Goal: Information Seeking & Learning: Learn about a topic

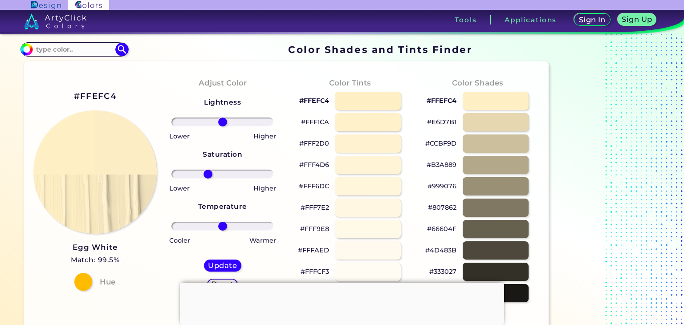
drag, startPoint x: 222, startPoint y: 172, endPoint x: 208, endPoint y: 177, distance: 15.2
type input "-31"
click at [208, 177] on input "range" at bounding box center [223, 174] width 102 height 9
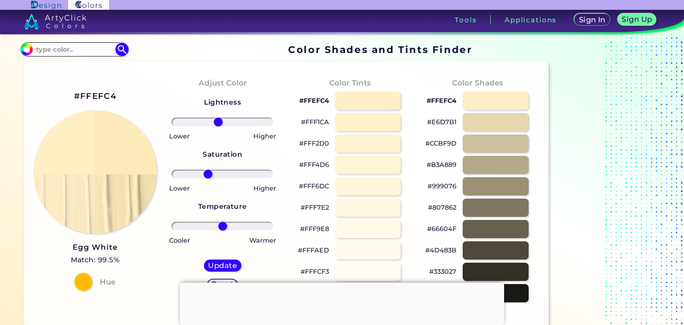
drag, startPoint x: 225, startPoint y: 121, endPoint x: 218, endPoint y: 127, distance: 9.1
type input "-9"
click at [218, 127] on input "range" at bounding box center [223, 122] width 102 height 9
click at [226, 268] on h5 "Update" at bounding box center [223, 265] width 26 height 7
type input "#fceab9"
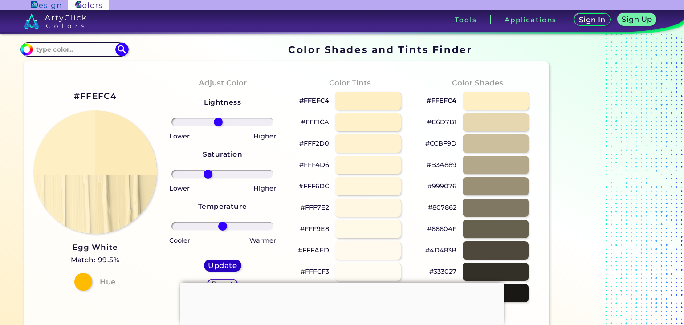
type input "0"
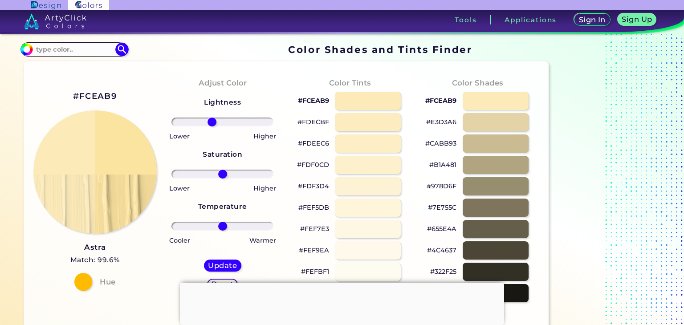
drag, startPoint x: 221, startPoint y: 122, endPoint x: 212, endPoint y: 123, distance: 9.0
click at [212, 123] on input "range" at bounding box center [223, 122] width 102 height 9
drag, startPoint x: 212, startPoint y: 123, endPoint x: 216, endPoint y: 125, distance: 4.8
type input "-14"
click at [216, 125] on input "range" at bounding box center [223, 122] width 102 height 9
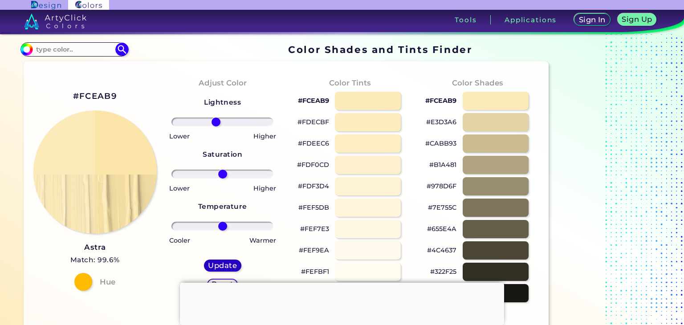
click at [229, 265] on h5 "Update" at bounding box center [223, 265] width 26 height 7
type input "#fbe5a9"
type input "0"
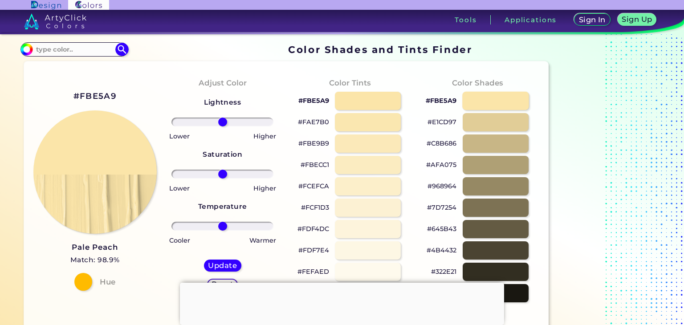
click at [499, 103] on div at bounding box center [495, 101] width 67 height 18
click at [372, 157] on div at bounding box center [368, 165] width 67 height 18
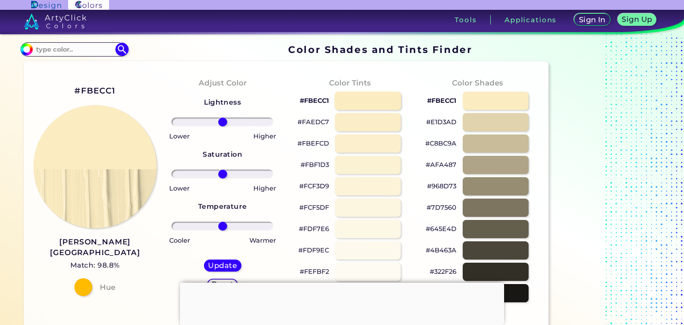
click at [368, 102] on div at bounding box center [368, 101] width 67 height 18
click at [511, 94] on div at bounding box center [495, 101] width 67 height 18
type input "#fbecc1"
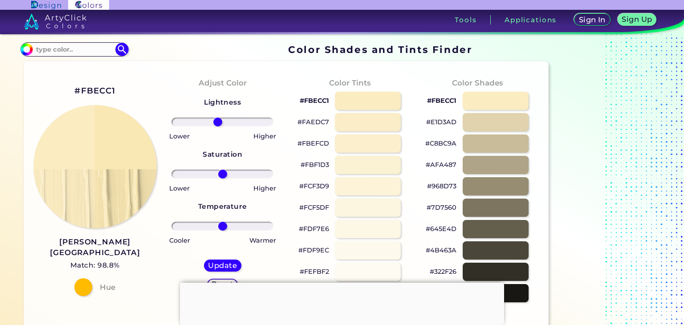
drag, startPoint x: 223, startPoint y: 122, endPoint x: 218, endPoint y: 126, distance: 6.3
type input "-10"
click at [218, 126] on input "range" at bounding box center [223, 122] width 102 height 9
click at [229, 266] on h5 "Update" at bounding box center [223, 265] width 26 height 7
type input "#fae8b4"
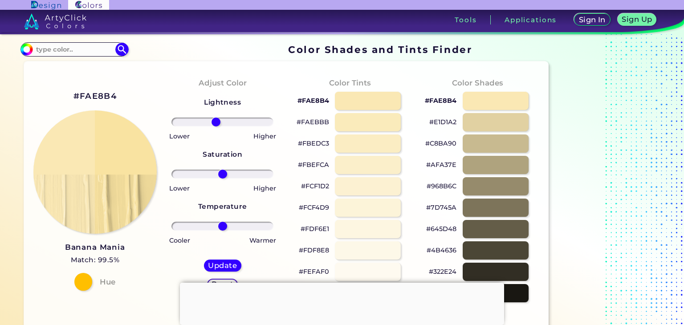
drag, startPoint x: 225, startPoint y: 120, endPoint x: 216, endPoint y: 122, distance: 9.0
type input "-14"
click at [216, 122] on input "range" at bounding box center [223, 122] width 102 height 9
click at [227, 262] on h5 "Update" at bounding box center [222, 265] width 26 height 7
type input "#f9e3a1"
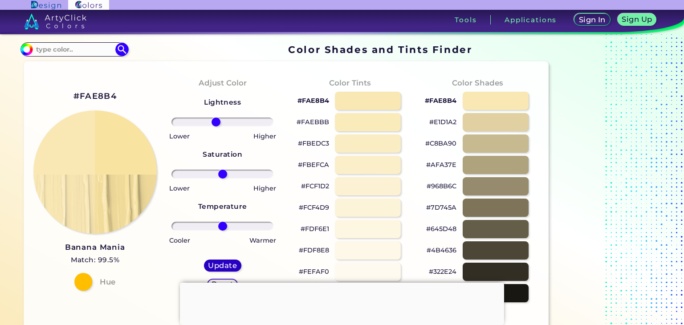
type input "0"
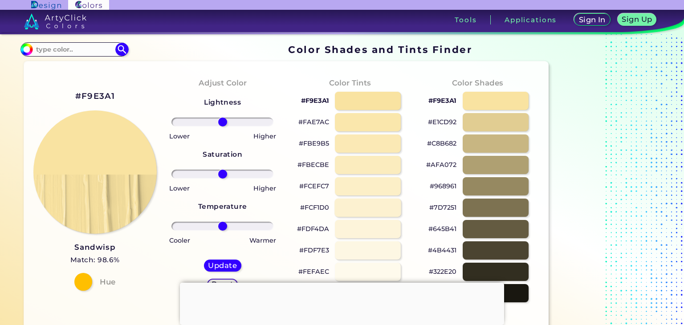
click at [364, 204] on div at bounding box center [368, 208] width 67 height 18
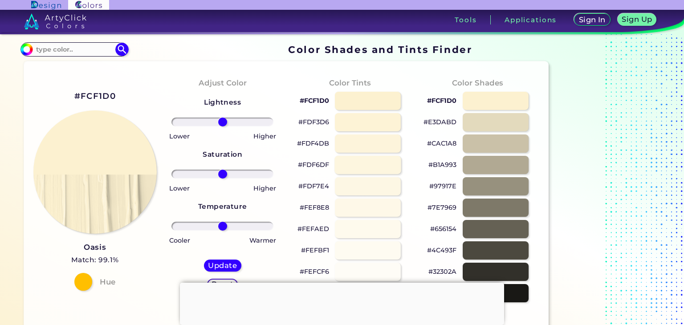
click at [362, 166] on div at bounding box center [368, 165] width 67 height 18
type input "#fdf6df"
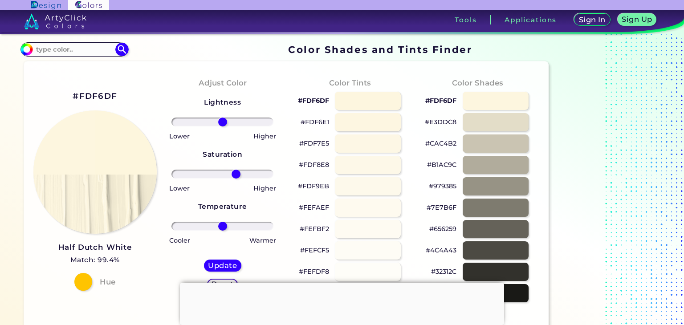
drag, startPoint x: 220, startPoint y: 178, endPoint x: 236, endPoint y: 160, distance: 24.0
type input "29"
click at [236, 170] on input "range" at bounding box center [223, 174] width 102 height 9
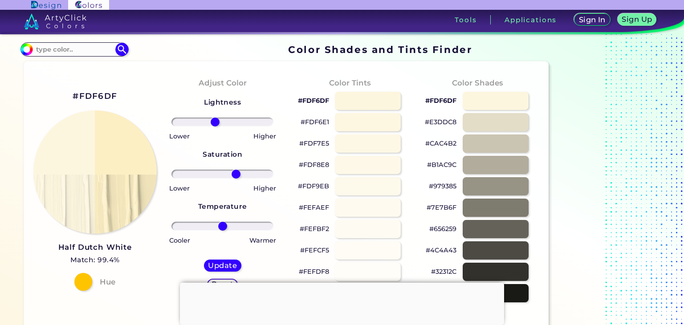
drag, startPoint x: 223, startPoint y: 119, endPoint x: 215, endPoint y: 133, distance: 16.6
type input "-16"
click at [215, 127] on input "range" at bounding box center [223, 122] width 102 height 9
click at [224, 266] on h5 "Update" at bounding box center [223, 265] width 26 height 7
type input "#fcf0c8"
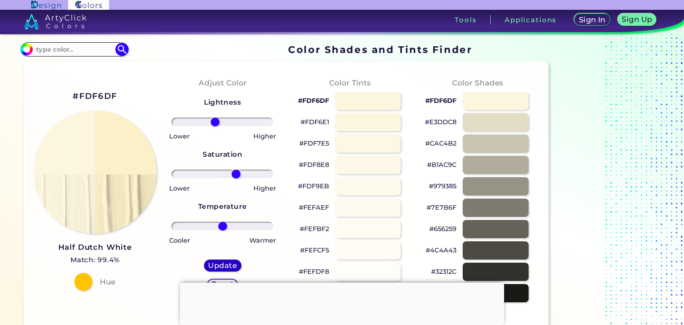
type input "0"
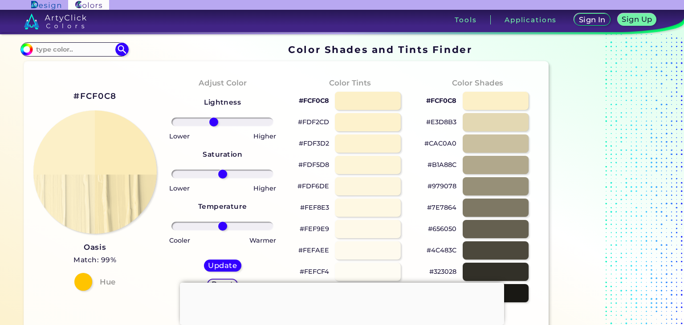
drag, startPoint x: 229, startPoint y: 124, endPoint x: 213, endPoint y: 128, distance: 15.7
type input "-19"
click at [213, 127] on input "range" at bounding box center [223, 122] width 102 height 9
click at [228, 266] on h5 "Update" at bounding box center [222, 265] width 26 height 7
type input "#fbeab1"
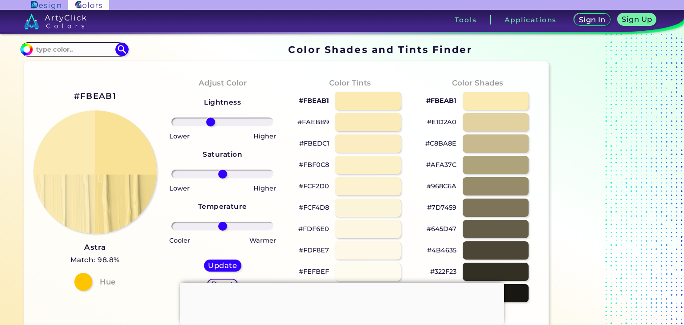
drag, startPoint x: 222, startPoint y: 121, endPoint x: 210, endPoint y: 122, distance: 12.1
type input "-26"
click at [210, 122] on input "range" at bounding box center [223, 122] width 102 height 9
click at [215, 259] on div "Update Reset" at bounding box center [223, 275] width 52 height 45
click at [217, 264] on h5 "Update" at bounding box center [222, 265] width 26 height 7
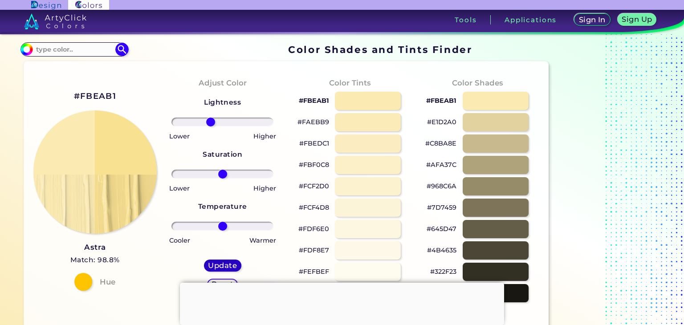
type input "#f9e192"
type input "0"
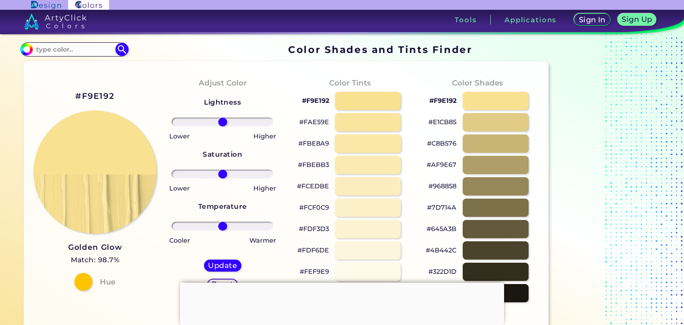
click at [373, 139] on div at bounding box center [368, 144] width 67 height 18
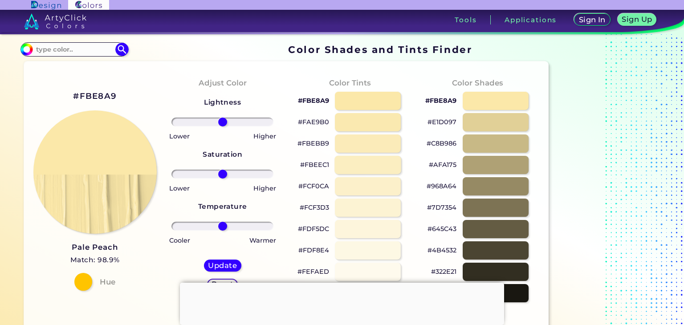
click at [387, 170] on div at bounding box center [368, 165] width 67 height 18
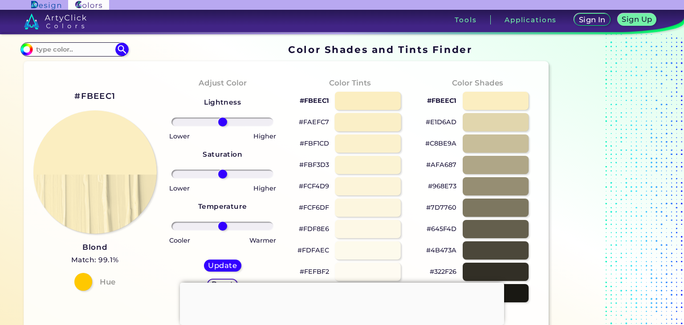
click at [376, 126] on div at bounding box center [368, 122] width 67 height 18
click at [472, 106] on div at bounding box center [495, 101] width 67 height 18
type input "#faefc7"
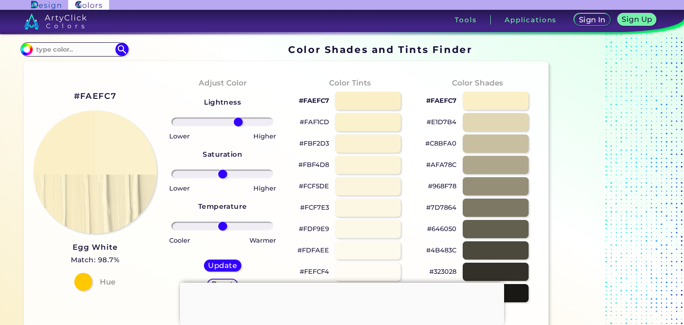
drag, startPoint x: 225, startPoint y: 121, endPoint x: 238, endPoint y: 123, distance: 14.0
type input "34"
click at [238, 123] on input "range" at bounding box center [223, 122] width 102 height 9
click at [221, 262] on h5 "Update" at bounding box center [222, 265] width 26 height 7
type input "#fbf1cc"
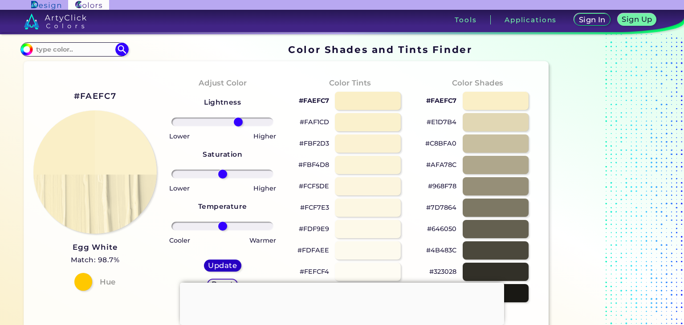
type input "0"
drag, startPoint x: 224, startPoint y: 222, endPoint x: 232, endPoint y: 227, distance: 9.8
type input "21"
click at [232, 227] on input "range" at bounding box center [223, 226] width 102 height 9
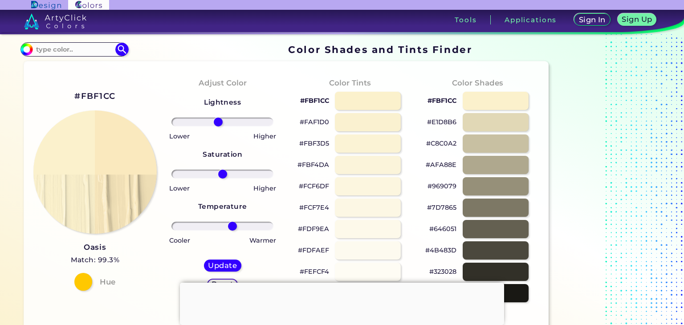
drag, startPoint x: 223, startPoint y: 121, endPoint x: 218, endPoint y: 121, distance: 4.9
type input "-9"
click at [218, 121] on input "range" at bounding box center [223, 122] width 102 height 9
click at [218, 264] on h5 "Update" at bounding box center [222, 265] width 26 height 7
type input "#fae9bf"
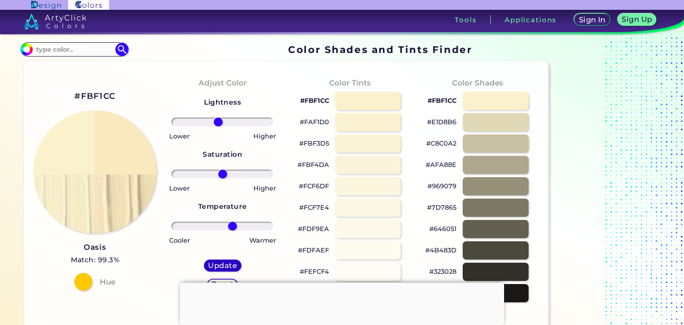
type input "0"
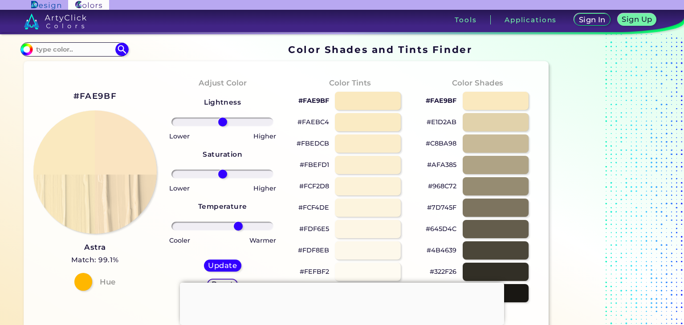
drag, startPoint x: 227, startPoint y: 222, endPoint x: 238, endPoint y: 221, distance: 11.6
type input "35"
click at [238, 222] on input "range" at bounding box center [223, 226] width 102 height 9
drag, startPoint x: 217, startPoint y: 123, endPoint x: 225, endPoint y: 126, distance: 8.8
type input "6"
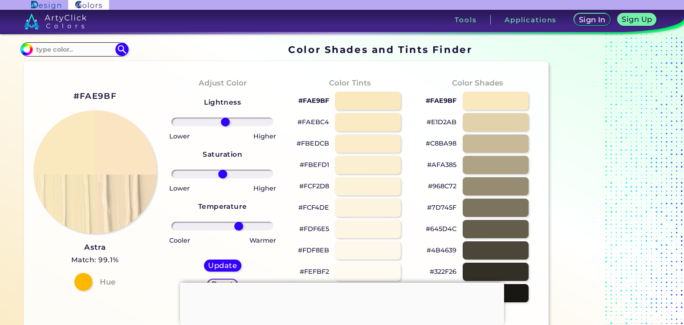
click at [225, 126] on input "range" at bounding box center [223, 122] width 102 height 9
click at [221, 270] on div "Update" at bounding box center [223, 266] width 34 height 11
type input "#fae4c2"
type input "0"
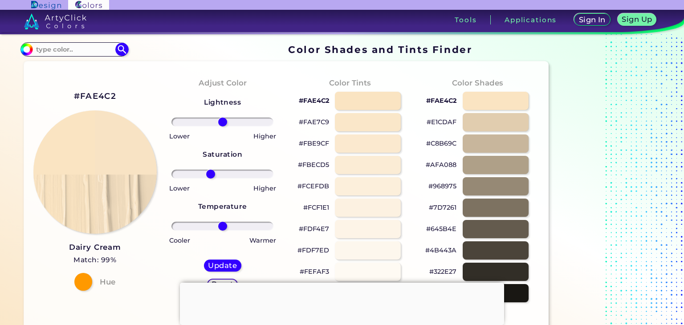
drag, startPoint x: 222, startPoint y: 172, endPoint x: 210, endPoint y: 170, distance: 12.2
type input "-26"
click at [210, 170] on input "range" at bounding box center [223, 174] width 102 height 9
drag, startPoint x: 222, startPoint y: 123, endPoint x: 230, endPoint y: 125, distance: 7.9
type input "16"
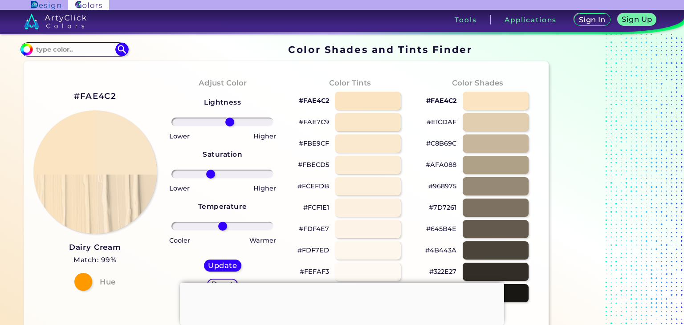
click at [230, 125] on input "range" at bounding box center [223, 122] width 102 height 9
click at [223, 268] on h5 "Update" at bounding box center [222, 265] width 26 height 7
type input "#f8e4c7"
type input "0"
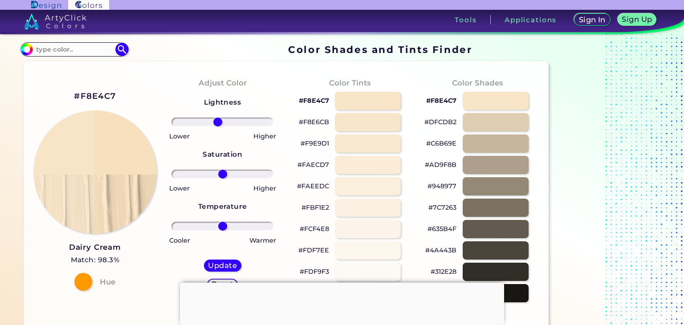
drag, startPoint x: 223, startPoint y: 122, endPoint x: 217, endPoint y: 122, distance: 5.3
type input "-10"
click at [217, 122] on input "range" at bounding box center [223, 122] width 102 height 9
type input "-4"
click at [221, 228] on input "range" at bounding box center [223, 226] width 102 height 9
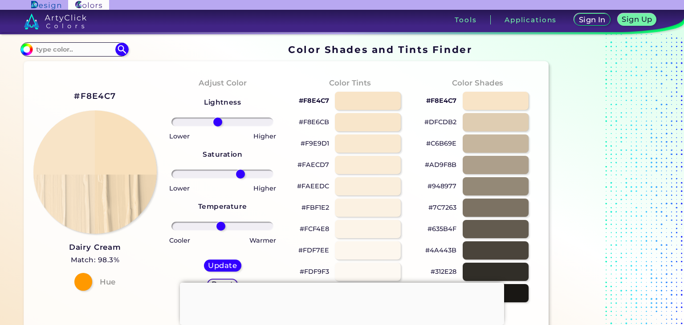
drag, startPoint x: 222, startPoint y: 176, endPoint x: 241, endPoint y: 172, distance: 18.7
type input "39"
click at [241, 172] on input "range" at bounding box center [223, 174] width 102 height 9
click at [225, 266] on h5 "Update" at bounding box center [222, 265] width 26 height 7
type input "#f8e0bc"
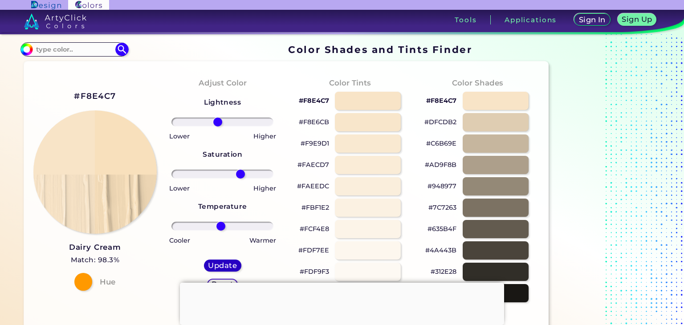
type input "0"
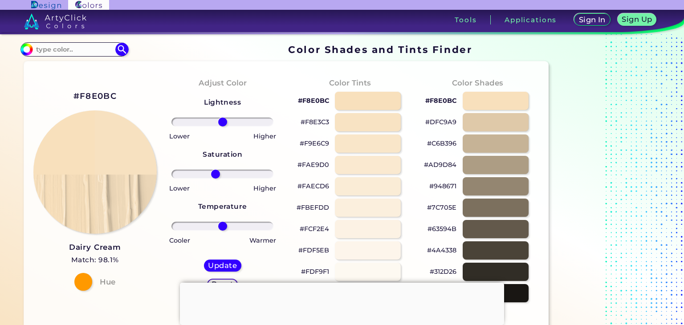
drag, startPoint x: 228, startPoint y: 175, endPoint x: 215, endPoint y: 174, distance: 12.9
type input "-15"
click at [215, 174] on input "range" at bounding box center [223, 174] width 102 height 9
click at [221, 268] on h5 "Update" at bounding box center [222, 265] width 26 height 7
type input "#f7e1c0"
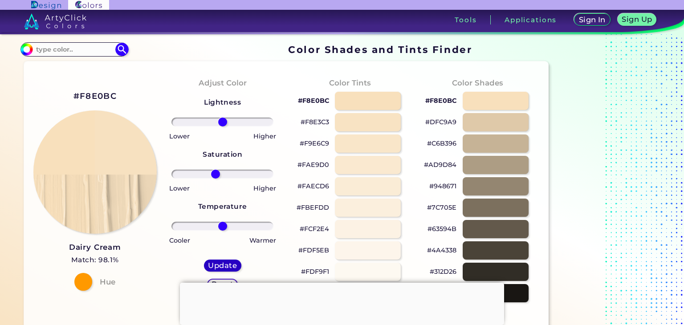
type input "0"
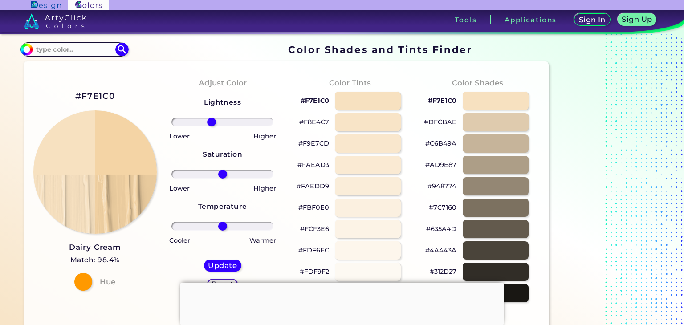
drag, startPoint x: 225, startPoint y: 123, endPoint x: 211, endPoint y: 120, distance: 14.4
type input "-24"
click at [211, 120] on input "range" at bounding box center [223, 122] width 102 height 9
click at [212, 264] on h5 "Update" at bounding box center [223, 265] width 26 height 7
type input "#f4d4a3"
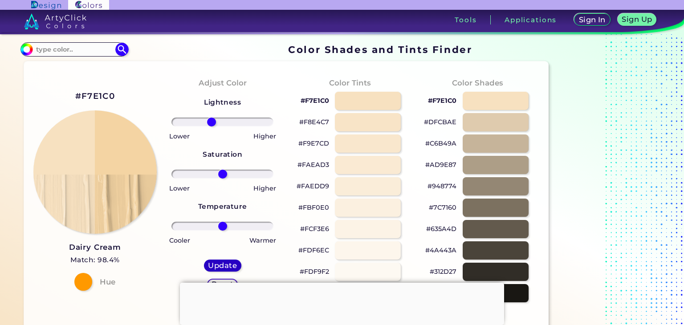
type input "0"
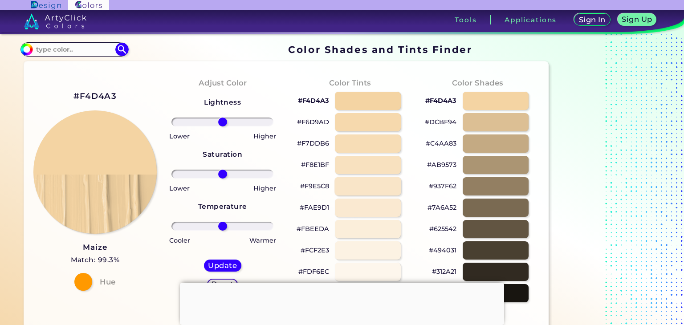
click at [360, 188] on div at bounding box center [368, 186] width 67 height 18
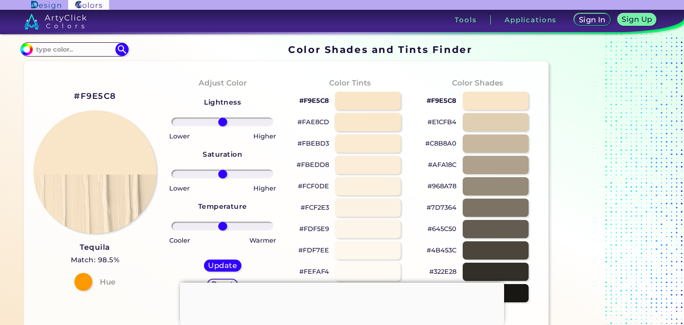
click at [364, 124] on div at bounding box center [368, 122] width 67 height 18
drag, startPoint x: 144, startPoint y: 249, endPoint x: 49, endPoint y: 245, distance: 94.5
click at [49, 245] on div "#FAE8CD Albescent White Match: 98.8% Hue" at bounding box center [94, 190] width 127 height 242
copy h3 "Albescent White"
click at [522, 116] on div at bounding box center [495, 122] width 67 height 18
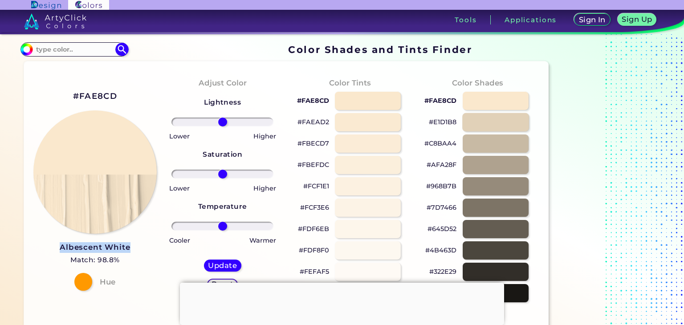
type input "#e1d1b8"
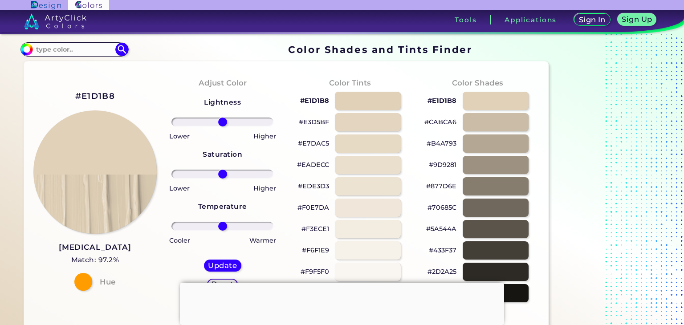
drag, startPoint x: 223, startPoint y: 127, endPoint x: 235, endPoint y: 126, distance: 12.5
click at [235, 126] on div at bounding box center [222, 122] width 113 height 11
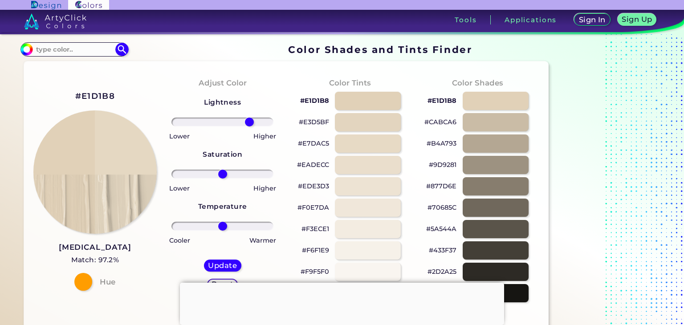
drag, startPoint x: 226, startPoint y: 121, endPoint x: 249, endPoint y: 119, distance: 23.7
type input "58"
click at [249, 119] on input "range" at bounding box center [223, 122] width 102 height 9
drag, startPoint x: 219, startPoint y: 172, endPoint x: 251, endPoint y: 179, distance: 32.8
type input "62"
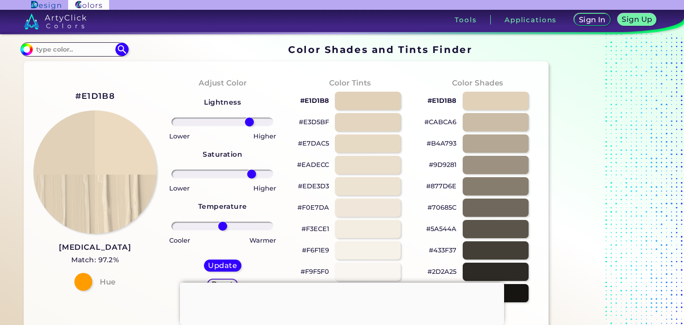
click at [251, 179] on input "range" at bounding box center [223, 174] width 102 height 9
click at [229, 265] on h5 "Update" at bounding box center [223, 265] width 26 height 7
type input "#ebdabf"
type input "0"
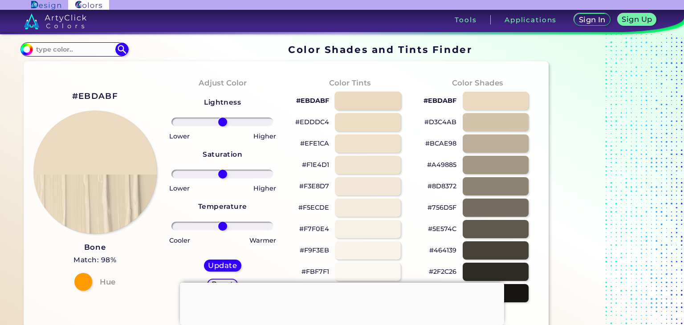
click at [368, 104] on div at bounding box center [368, 101] width 67 height 18
type input "#ebdabf"
drag, startPoint x: 219, startPoint y: 224, endPoint x: 220, endPoint y: 232, distance: 8.6
type input "-5"
click at [220, 231] on input "range" at bounding box center [223, 226] width 102 height 9
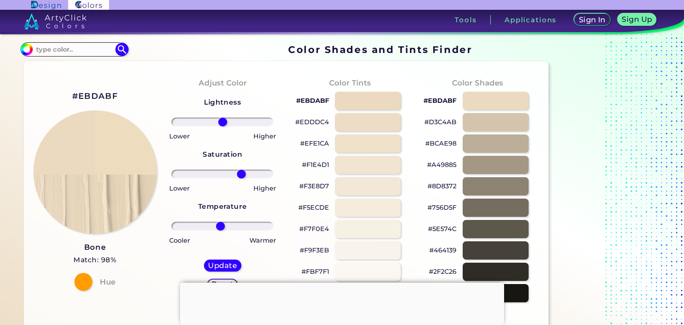
drag, startPoint x: 226, startPoint y: 174, endPoint x: 241, endPoint y: 172, distance: 14.8
type input "40"
click at [241, 172] on input "range" at bounding box center [223, 174] width 102 height 9
click at [220, 269] on h5 "Update" at bounding box center [222, 265] width 26 height 7
type input "#eedcbf"
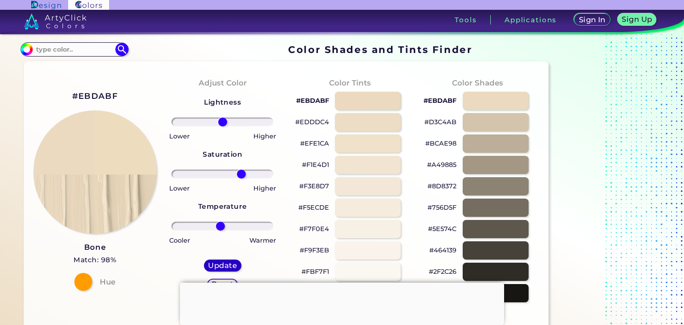
type input "0"
click at [389, 108] on div at bounding box center [368, 101] width 67 height 18
type input "#eedcbf"
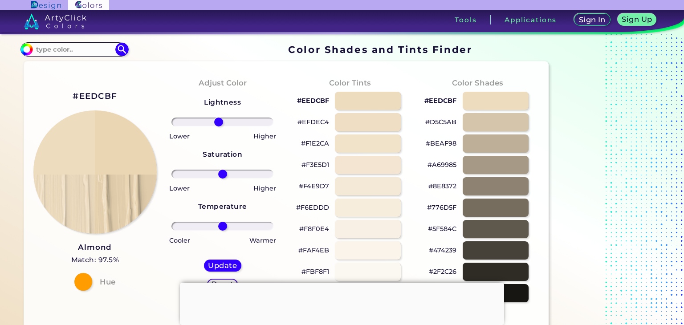
drag, startPoint x: 224, startPoint y: 122, endPoint x: 219, endPoint y: 125, distance: 6.0
type input "-8"
click at [219, 125] on input "range" at bounding box center [223, 122] width 102 height 9
type input "-1"
click at [222, 230] on input "range" at bounding box center [223, 226] width 102 height 9
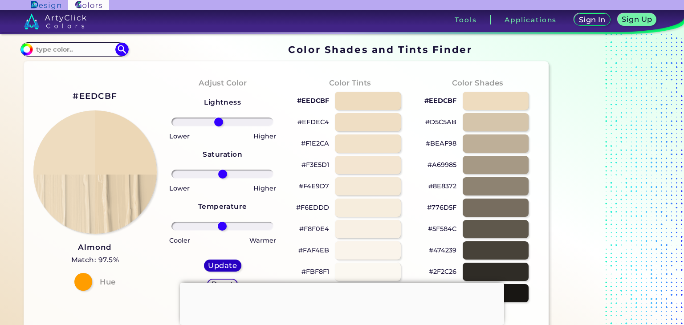
click at [229, 266] on h5 "Update" at bounding box center [223, 265] width 26 height 7
type input "#ecd7b6"
type input "0"
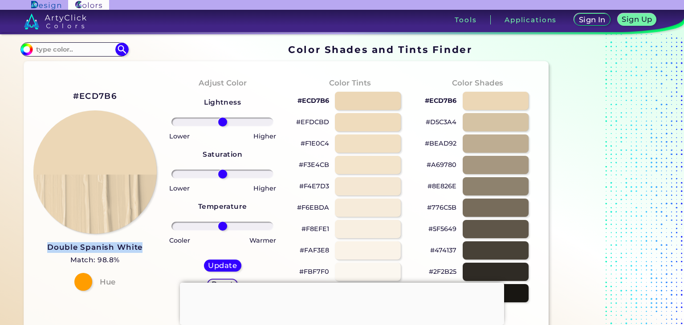
drag, startPoint x: 150, startPoint y: 248, endPoint x: 42, endPoint y: 246, distance: 107.8
click at [42, 246] on div "#ECD7B6 Double Spanish White Match: 98.8% Hue" at bounding box center [94, 190] width 127 height 242
copy h3 "Double Spanish White"
click at [360, 120] on div at bounding box center [368, 122] width 67 height 18
type input "#efdcbd"
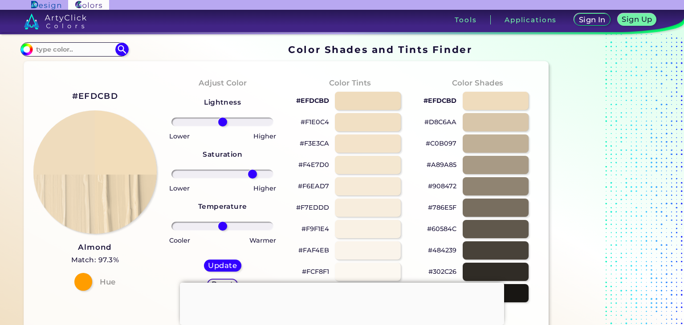
drag, startPoint x: 218, startPoint y: 176, endPoint x: 252, endPoint y: 163, distance: 36.5
type input "64"
click at [252, 170] on input "range" at bounding box center [223, 174] width 102 height 9
click at [219, 263] on h5 "Update" at bounding box center [222, 265] width 26 height 7
type input "#f2ddba"
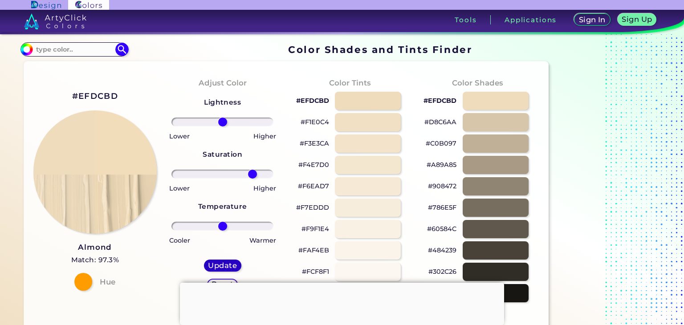
type input "0"
click at [376, 125] on div at bounding box center [368, 122] width 67 height 18
type input "#f4e1c1"
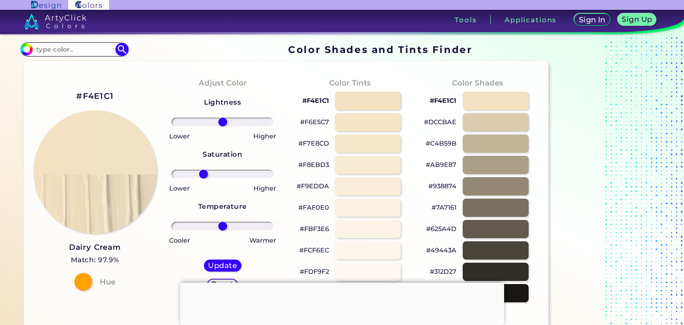
drag, startPoint x: 220, startPoint y: 174, endPoint x: 203, endPoint y: 175, distance: 17.0
type input "-41"
click at [203, 175] on input "range" at bounding box center [223, 174] width 102 height 9
click at [216, 265] on h5 "Update" at bounding box center [222, 265] width 26 height 7
type input "#f1e1c5"
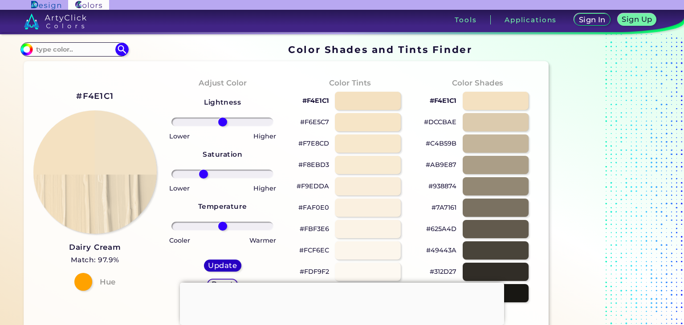
type input "0"
